Goal: Task Accomplishment & Management: Manage account settings

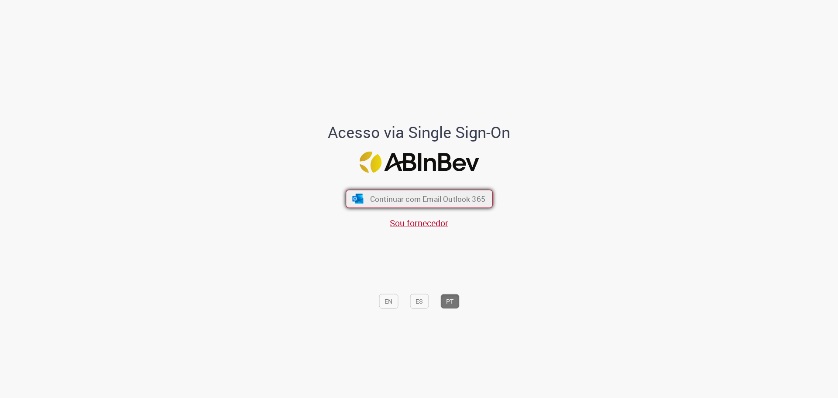
click at [435, 200] on span "Continuar com Email Outlook 365" at bounding box center [427, 198] width 115 height 10
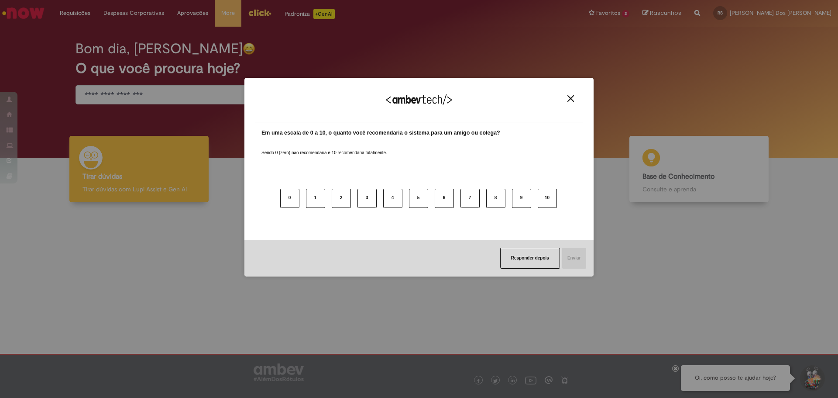
click at [569, 100] on img "Close" at bounding box center [571, 98] width 7 height 7
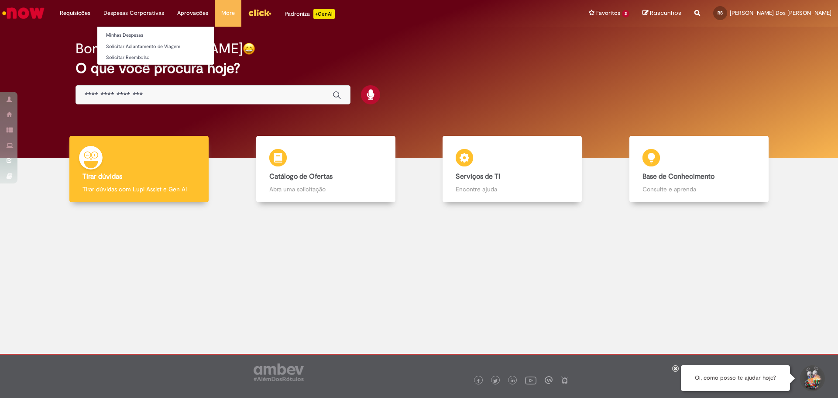
click at [129, 40] on li "Solicitar Adiantamento de Viagem" at bounding box center [155, 45] width 117 height 11
click at [129, 37] on link "Minhas Despesas" at bounding box center [155, 36] width 117 height 10
